Goal: Information Seeking & Learning: Learn about a topic

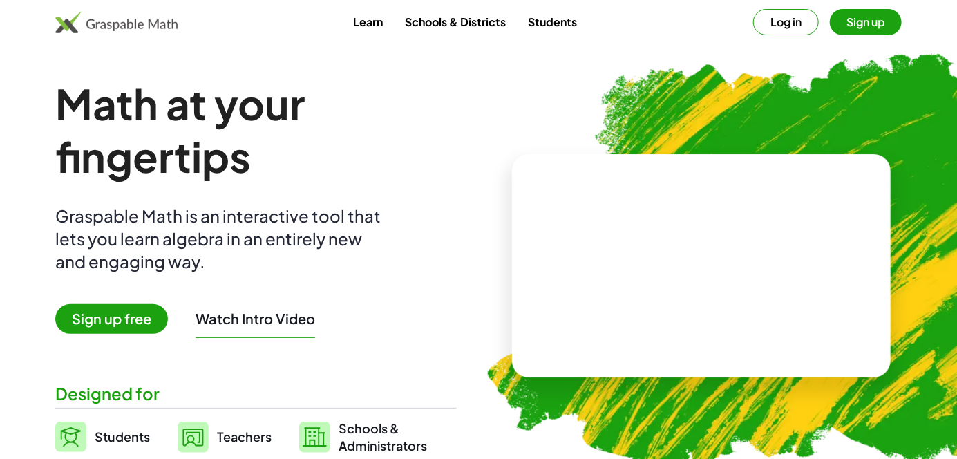
click at [786, 20] on button "Log in" at bounding box center [786, 22] width 66 height 26
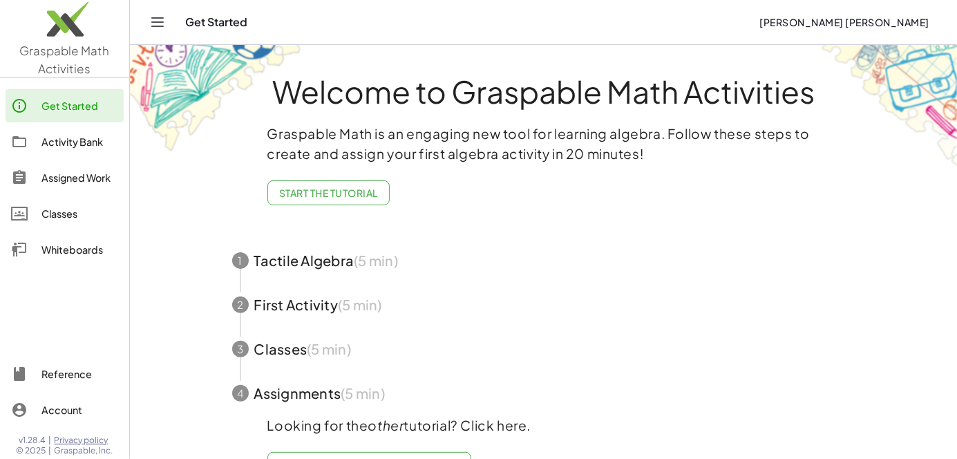
click at [348, 194] on span "Start the Tutorial" at bounding box center [328, 193] width 99 height 12
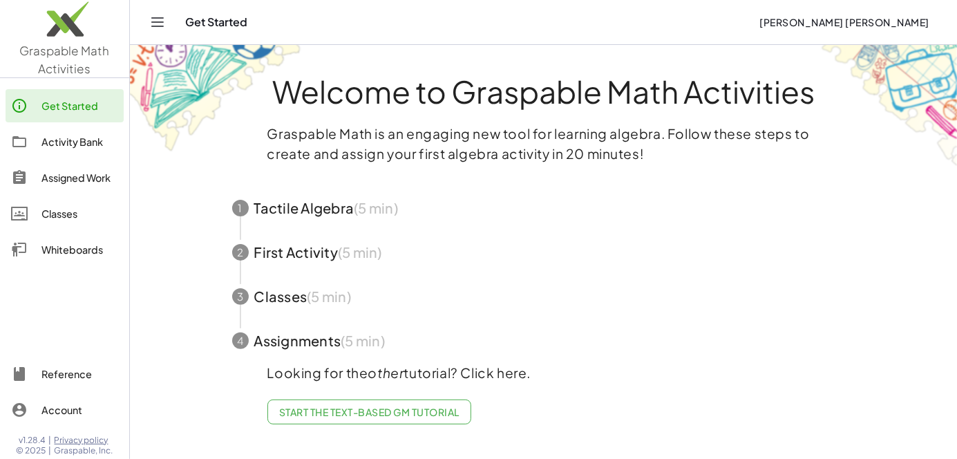
click at [308, 249] on span "button" at bounding box center [544, 252] width 657 height 44
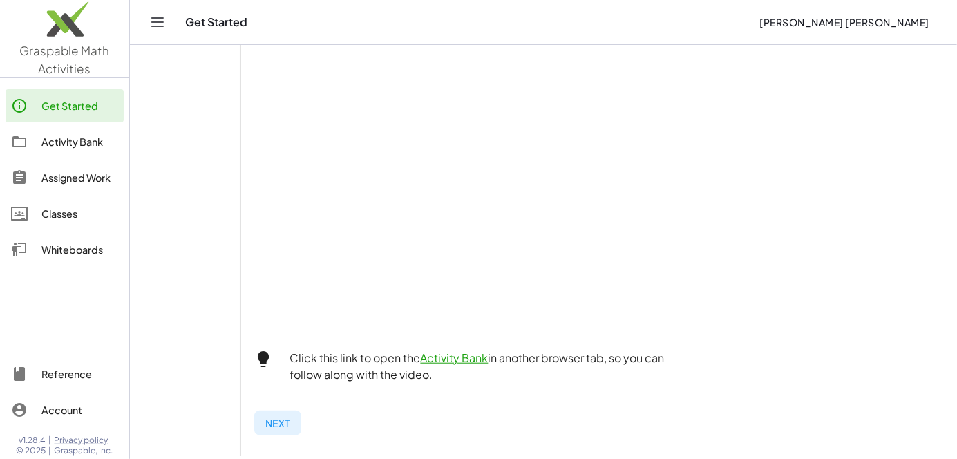
scroll to position [394, 0]
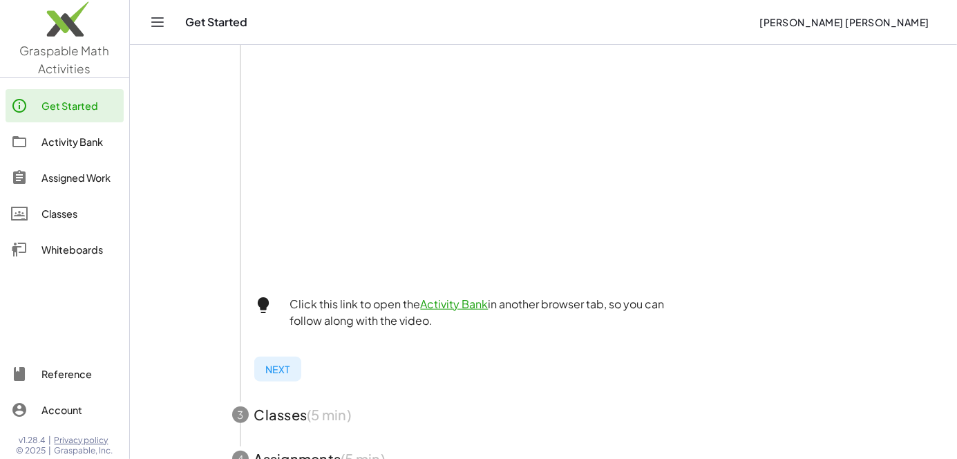
click at [285, 368] on span "Next" at bounding box center [277, 369] width 25 height 12
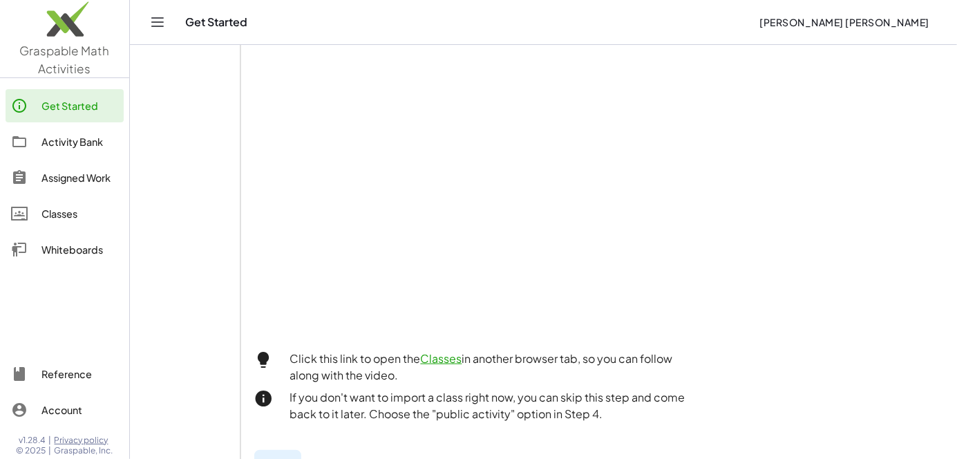
scroll to position [383, 0]
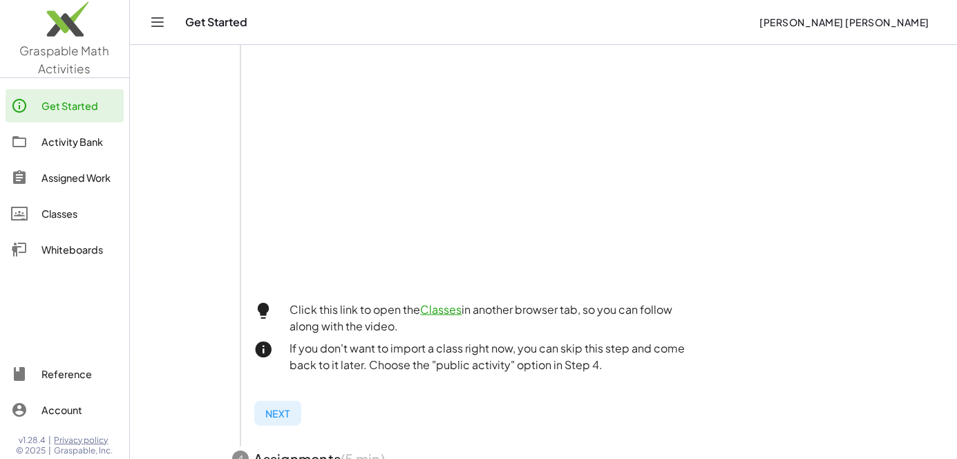
click at [280, 421] on button "Next" at bounding box center [277, 413] width 47 height 25
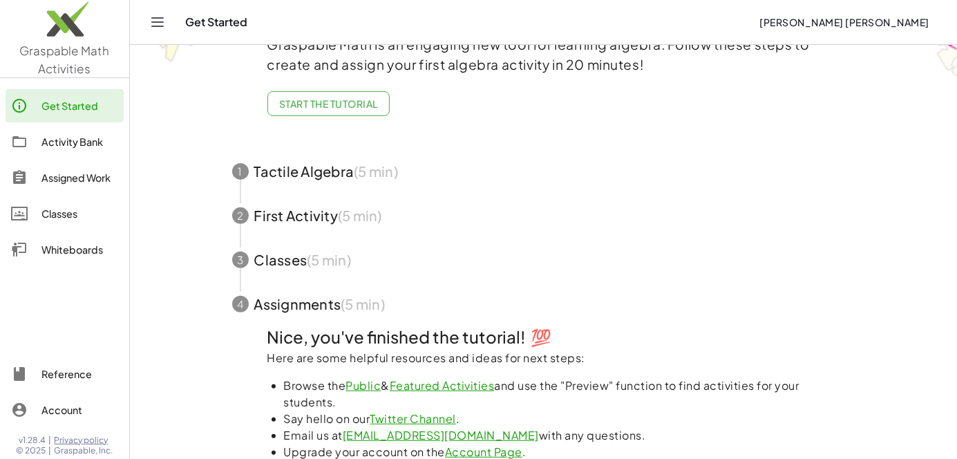
scroll to position [86, 0]
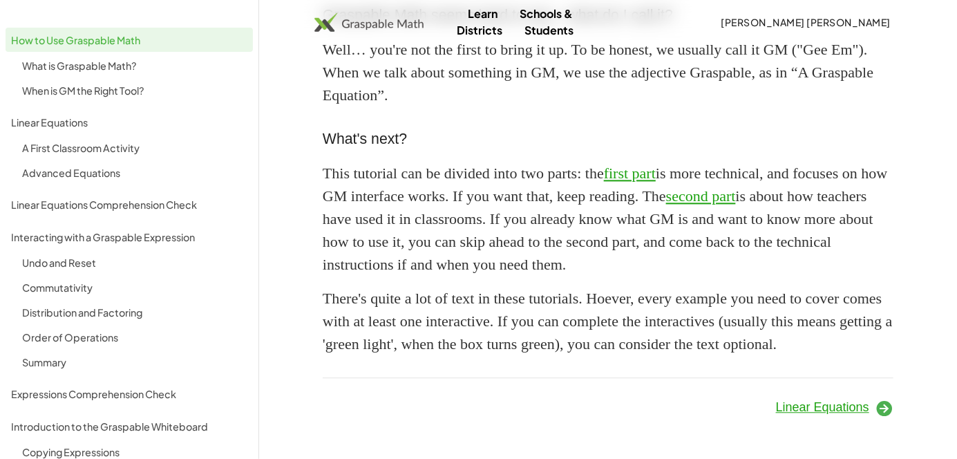
scroll to position [1281, 0]
click at [656, 182] on link "first part" at bounding box center [630, 172] width 52 height 17
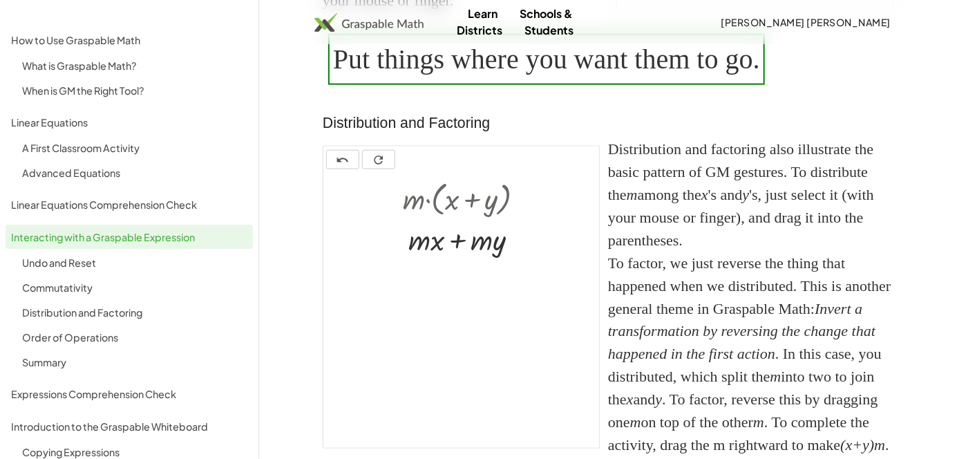
click at [825, 410] on div "To factor, we just reverse the thing that happened when we distributed. This is…" at bounding box center [755, 354] width 294 height 205
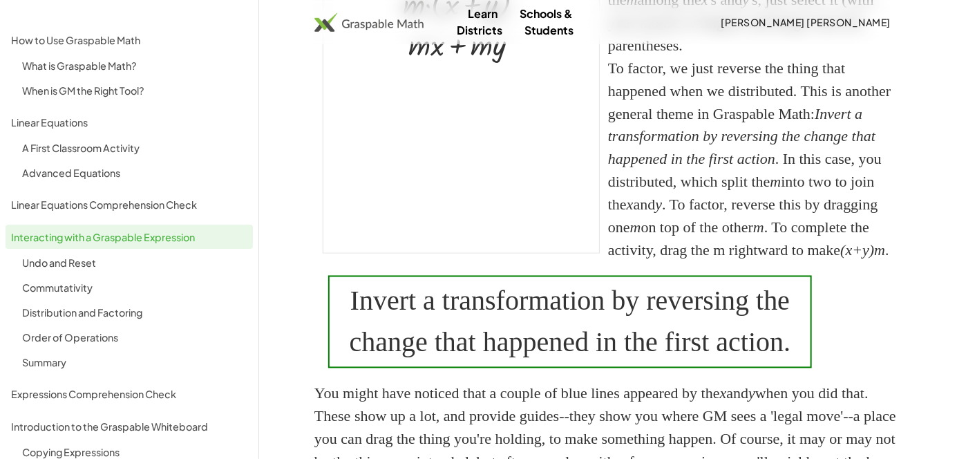
scroll to position [1055, 0]
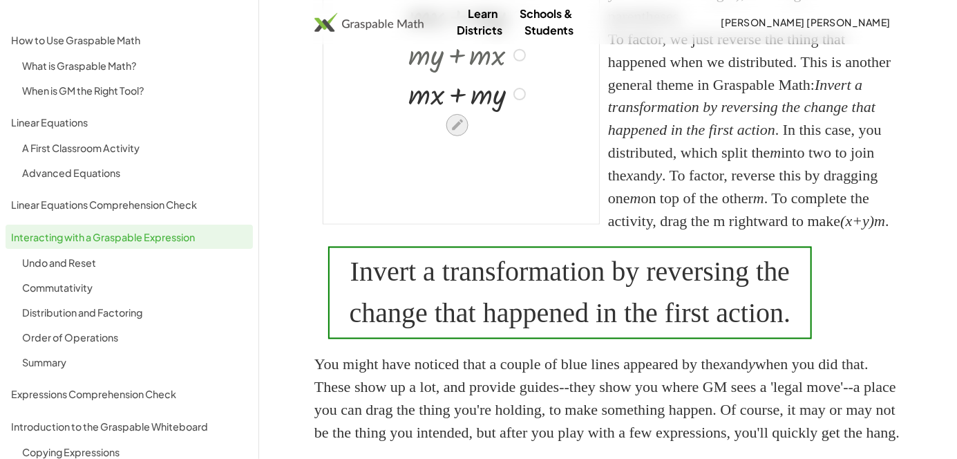
click at [454, 131] on icon at bounding box center [457, 125] width 11 height 11
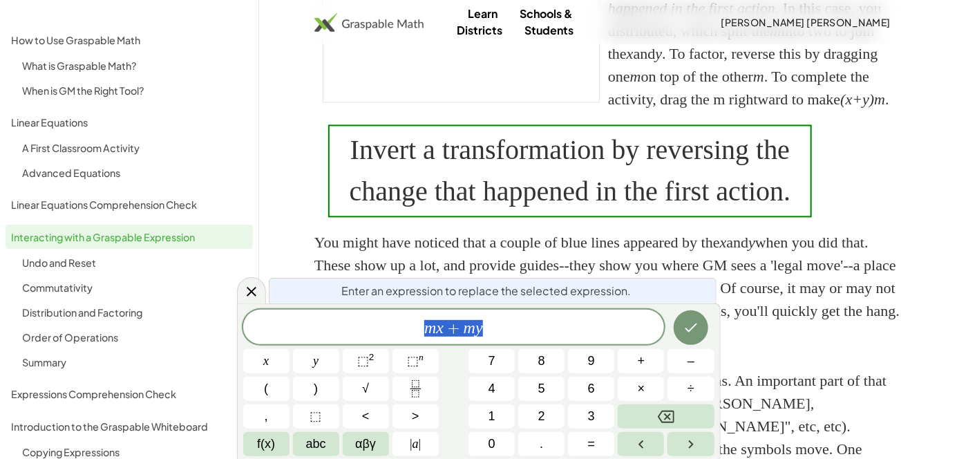
scroll to position [1196, 0]
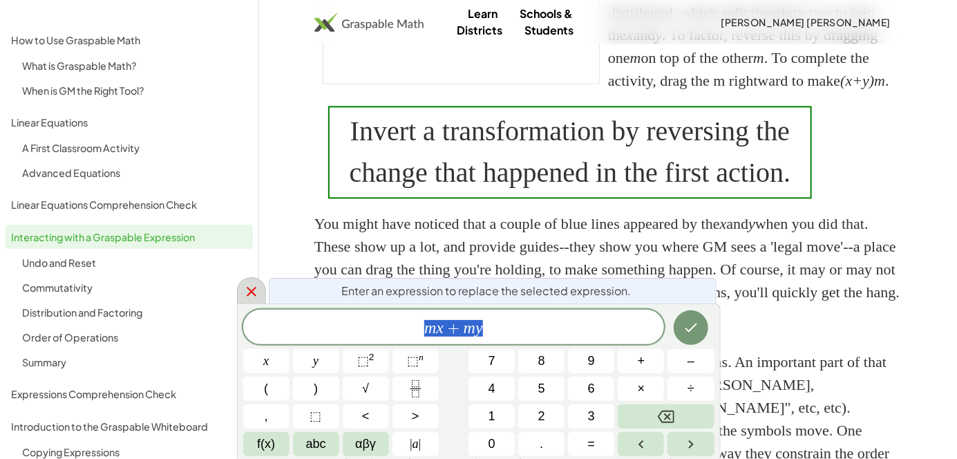
click at [243, 290] on div at bounding box center [251, 290] width 29 height 27
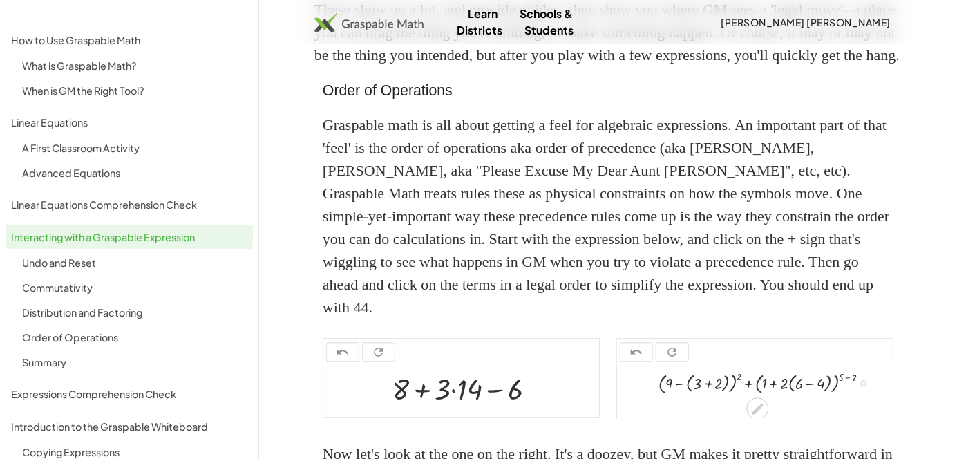
scroll to position [1435, 0]
